Goal: Task Accomplishment & Management: Manage account settings

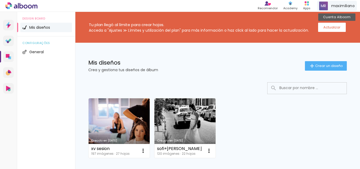
click at [342, 3] on span "maximiliano" at bounding box center [342, 6] width 23 height 6
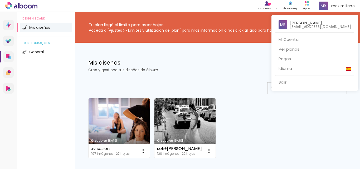
click at [338, 4] on div at bounding box center [180, 84] width 360 height 169
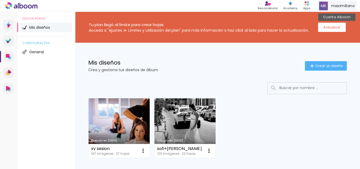
click at [338, 4] on span "maximiliano" at bounding box center [342, 6] width 23 height 6
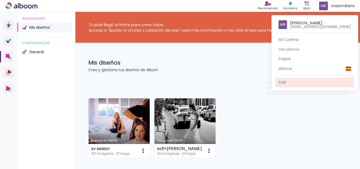
click at [297, 81] on link "Salir" at bounding box center [314, 82] width 79 height 10
